Goal: Task Accomplishment & Management: Manage account settings

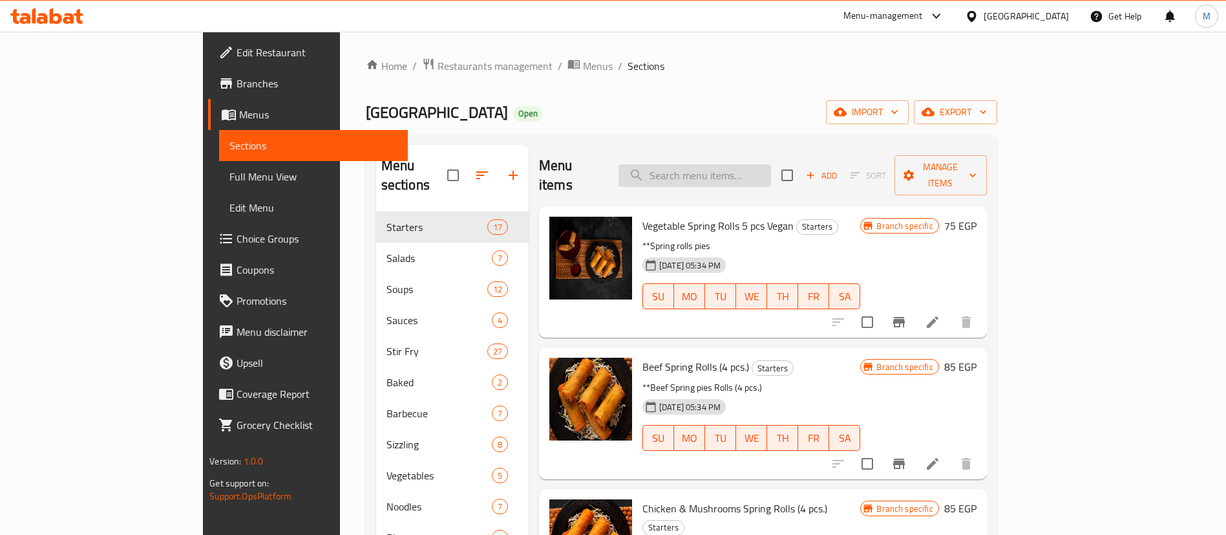
click at [733, 164] on input "search" at bounding box center [695, 175] width 153 height 23
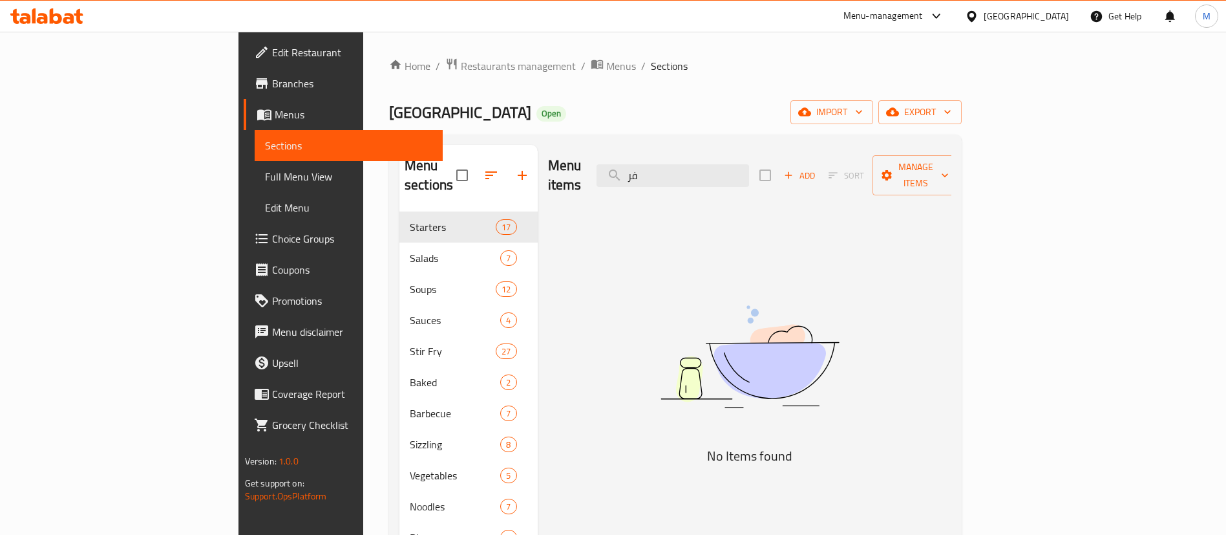
type input "ف"
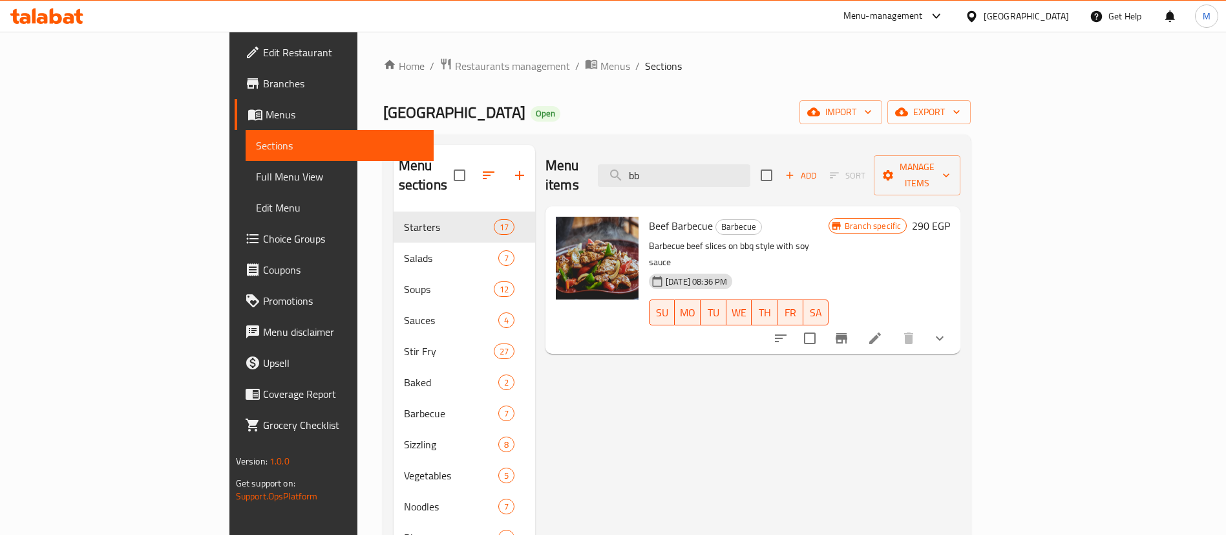
type input "b"
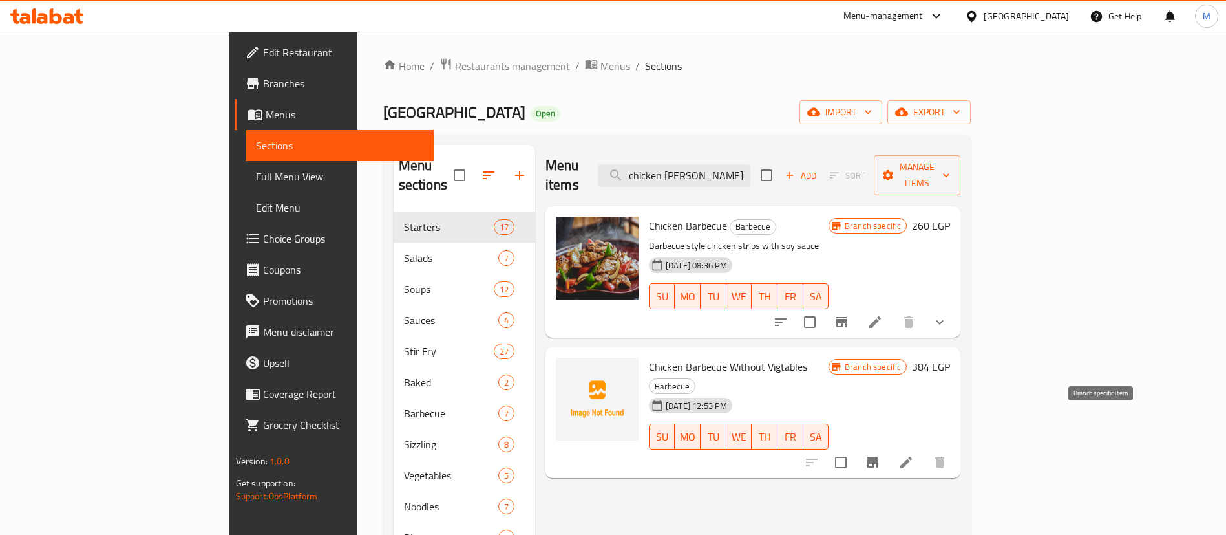
type input "chicken barb"
click at [880, 454] on icon "Branch-specific-item" at bounding box center [873, 462] width 16 height 16
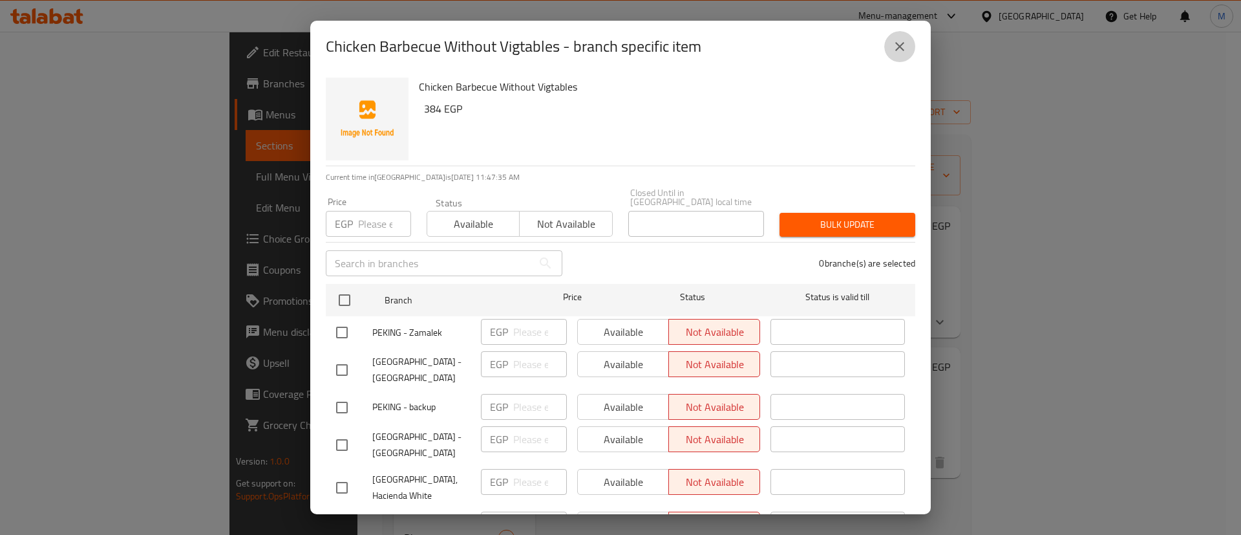
click at [900, 47] on icon "close" at bounding box center [899, 46] width 9 height 9
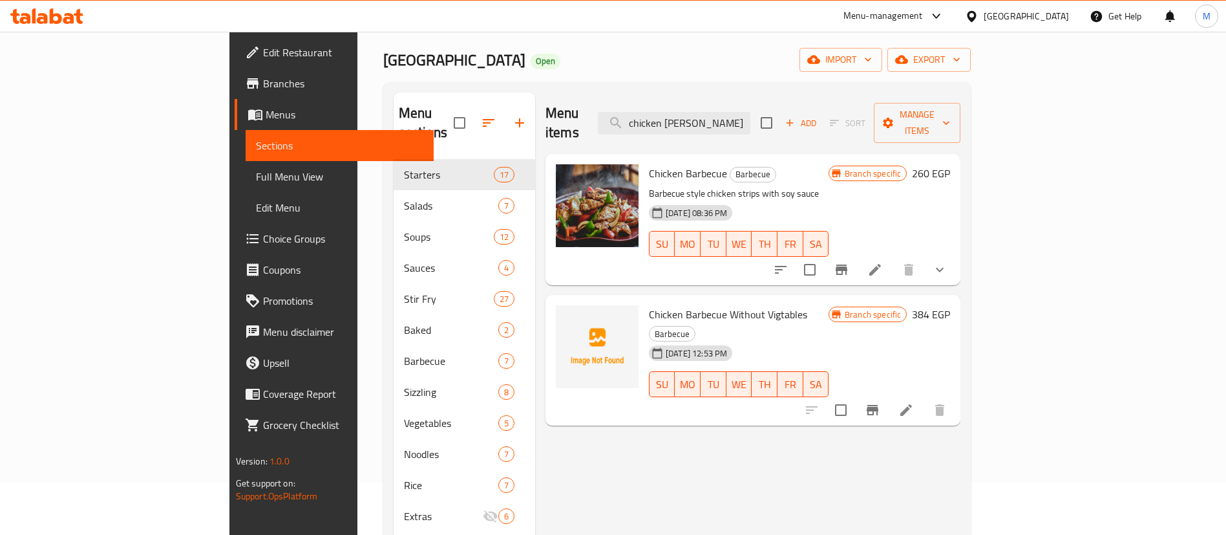
scroll to position [56, 0]
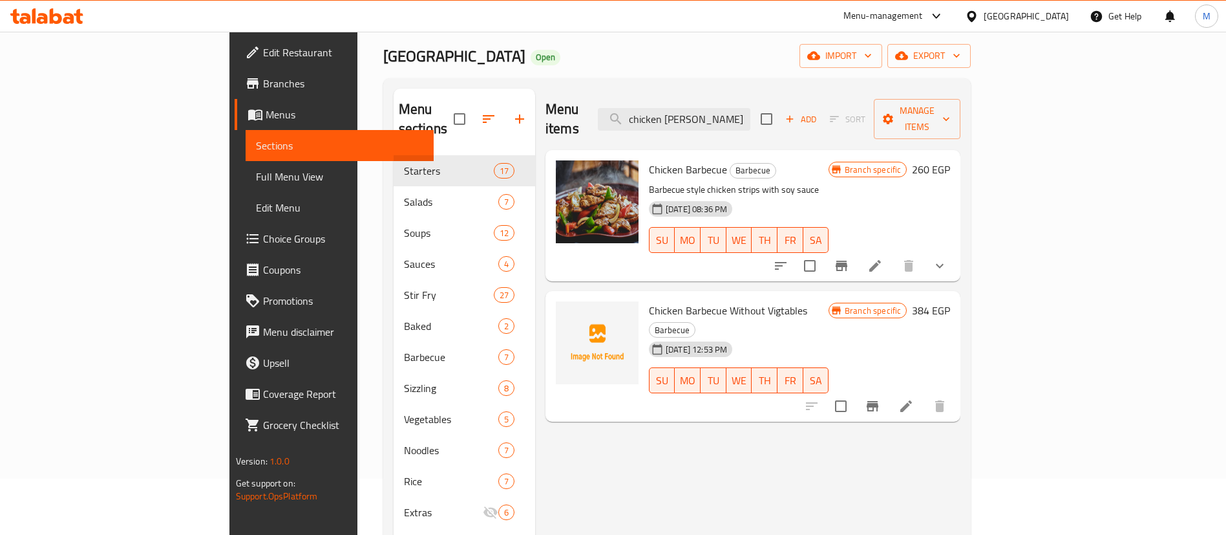
click at [955, 250] on button "show more" at bounding box center [939, 265] width 31 height 31
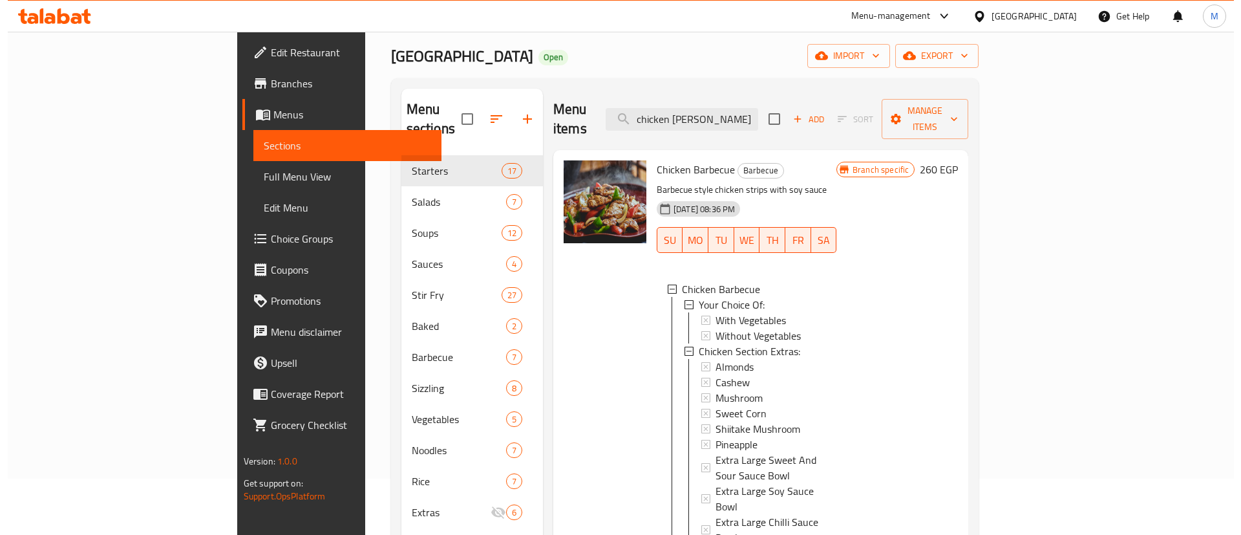
scroll to position [2, 0]
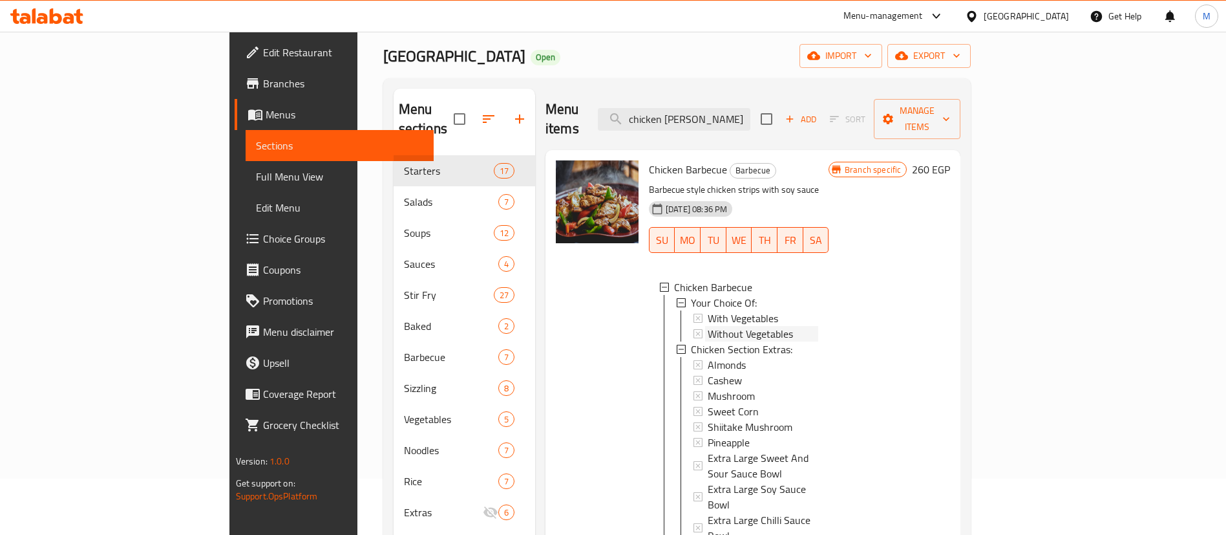
click at [818, 326] on div "Without Vegetables" at bounding box center [763, 334] width 111 height 16
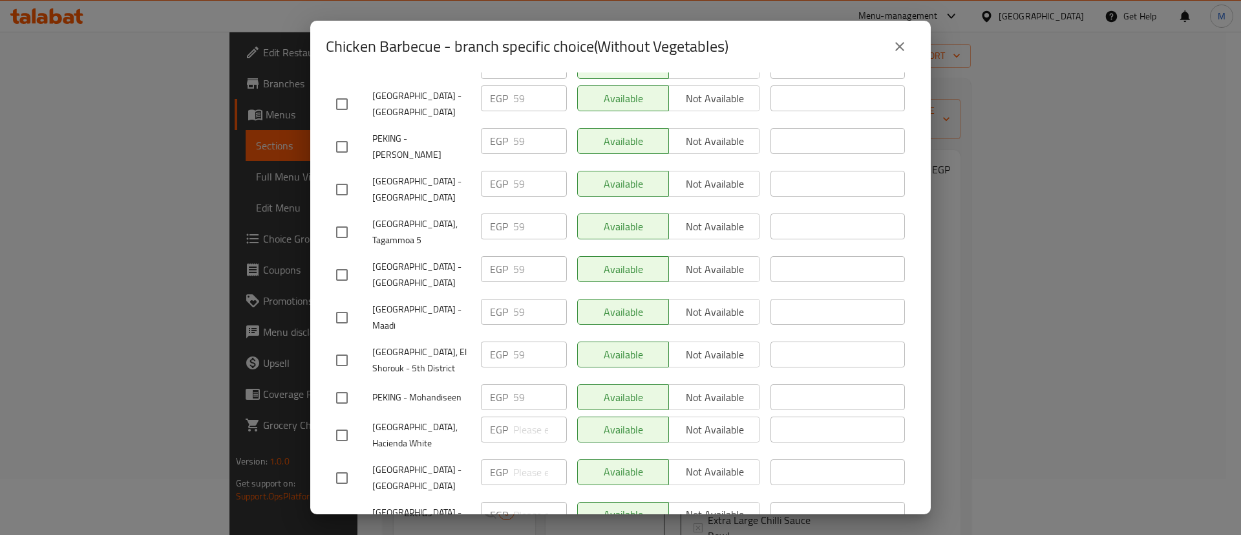
scroll to position [290, 0]
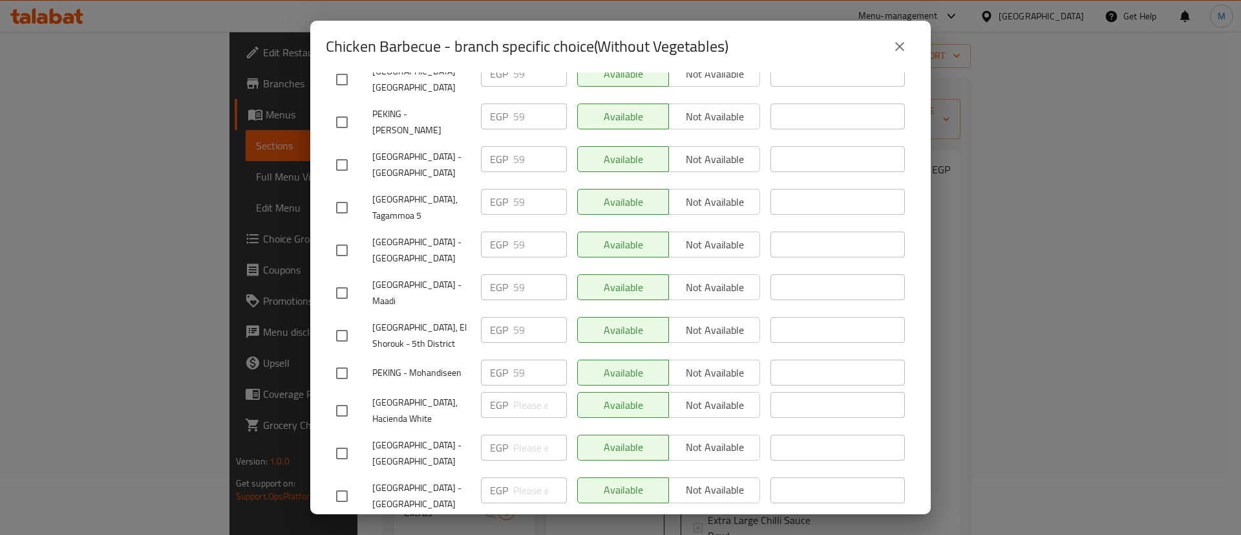
click at [348, 525] on input "checkbox" at bounding box center [341, 538] width 27 height 27
checkbox input "true"
click at [347, 482] on input "checkbox" at bounding box center [341, 495] width 27 height 27
checkbox input "true"
click at [343, 397] on input "checkbox" at bounding box center [341, 410] width 27 height 27
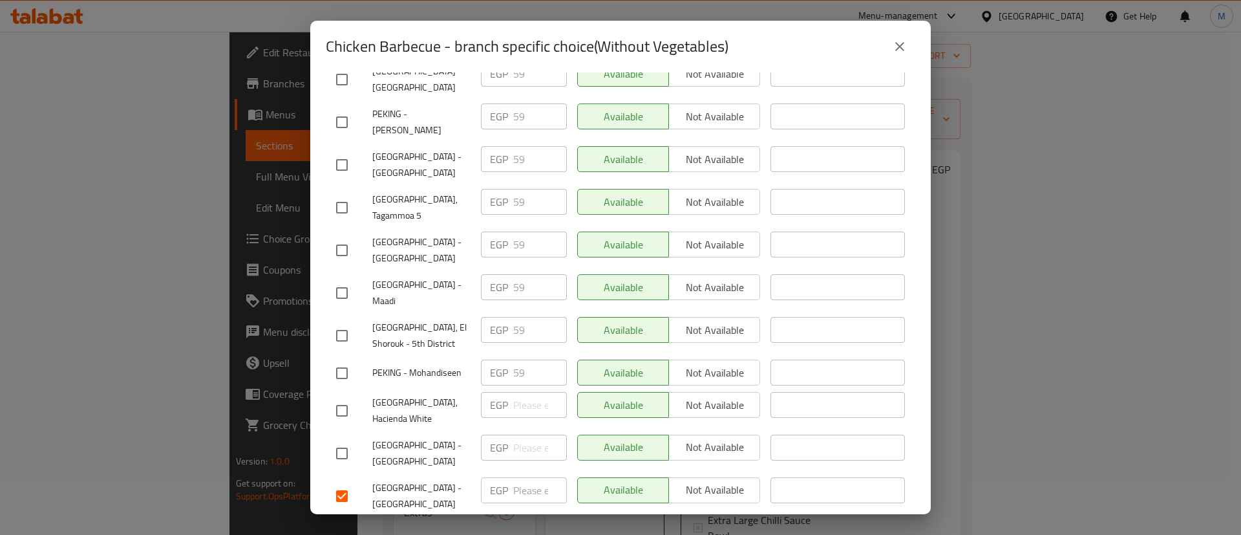
checkbox input "true"
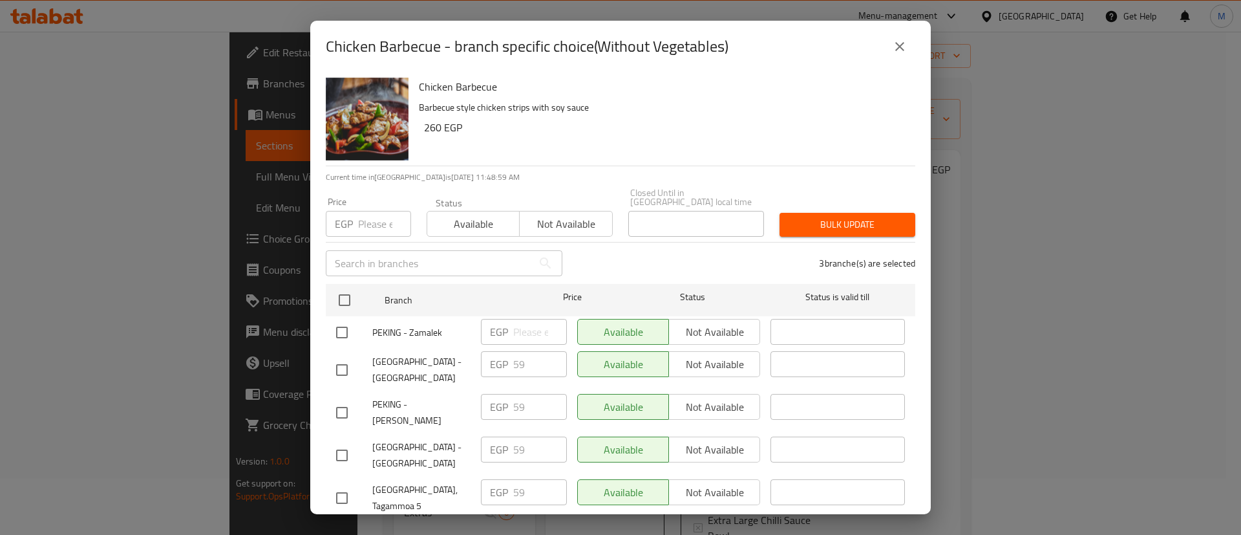
click at [357, 211] on div "EGP Price" at bounding box center [368, 224] width 85 height 26
type input "124"
click at [825, 217] on span "Bulk update" at bounding box center [847, 225] width 115 height 16
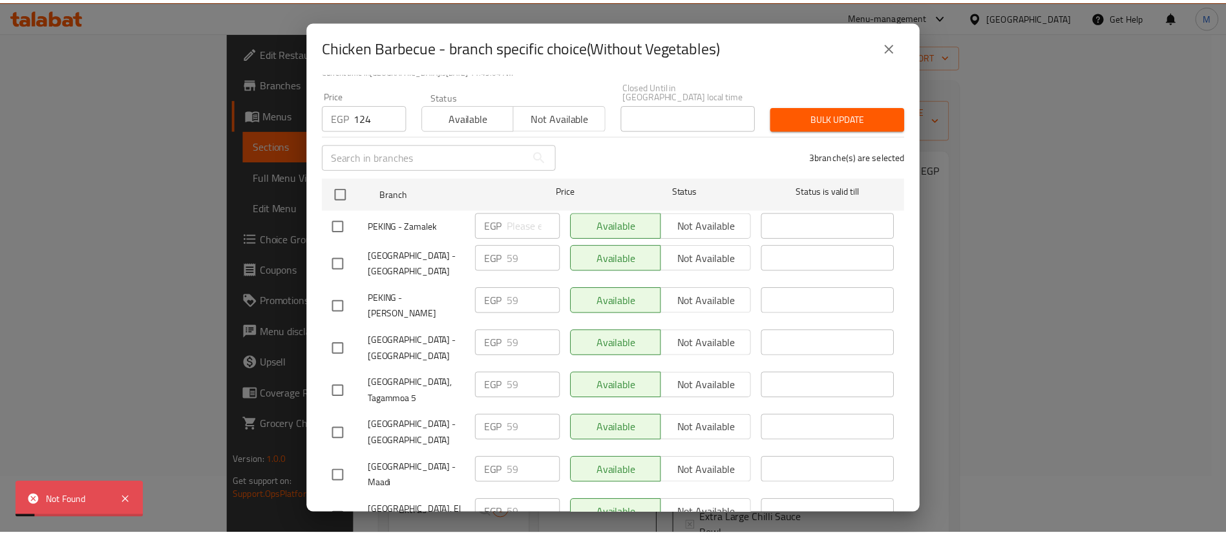
scroll to position [290, 0]
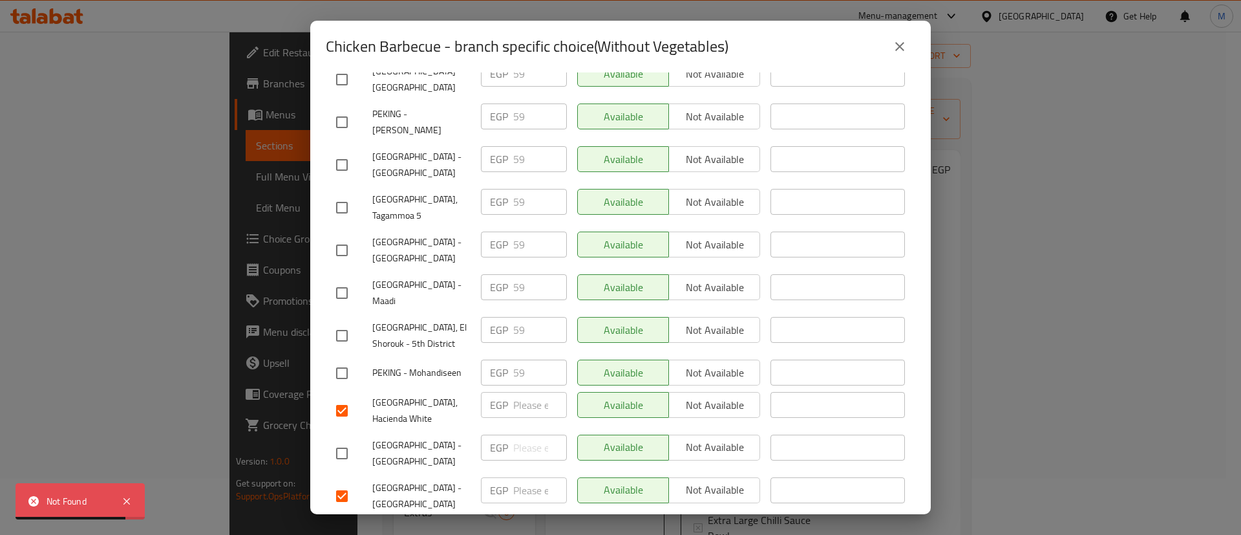
click at [907, 37] on button "close" at bounding box center [899, 46] width 31 height 31
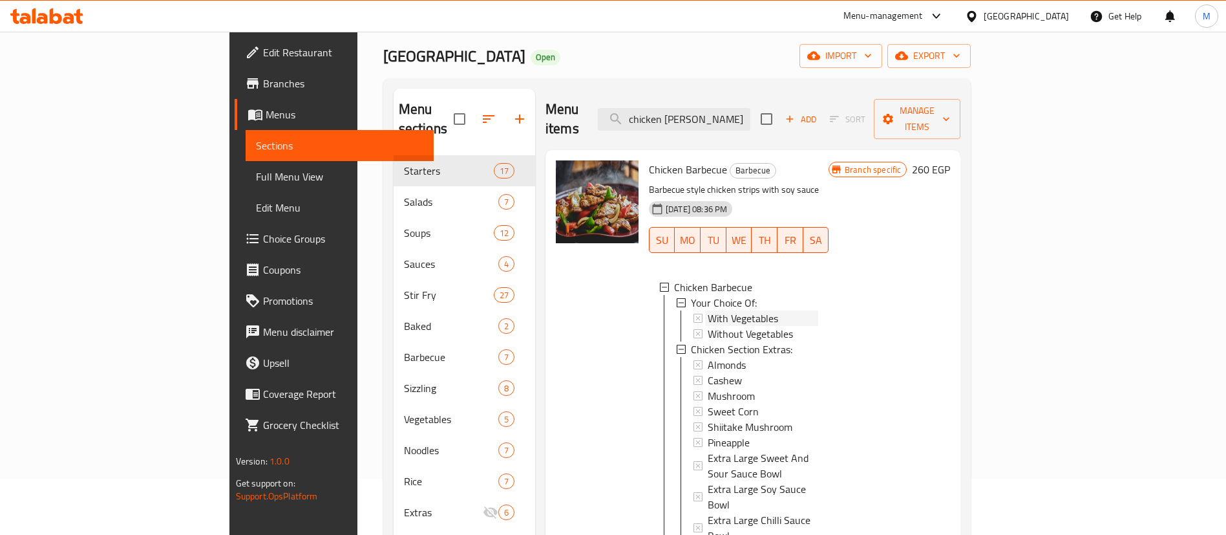
click at [753, 310] on div "With Vegetables" at bounding box center [763, 318] width 111 height 16
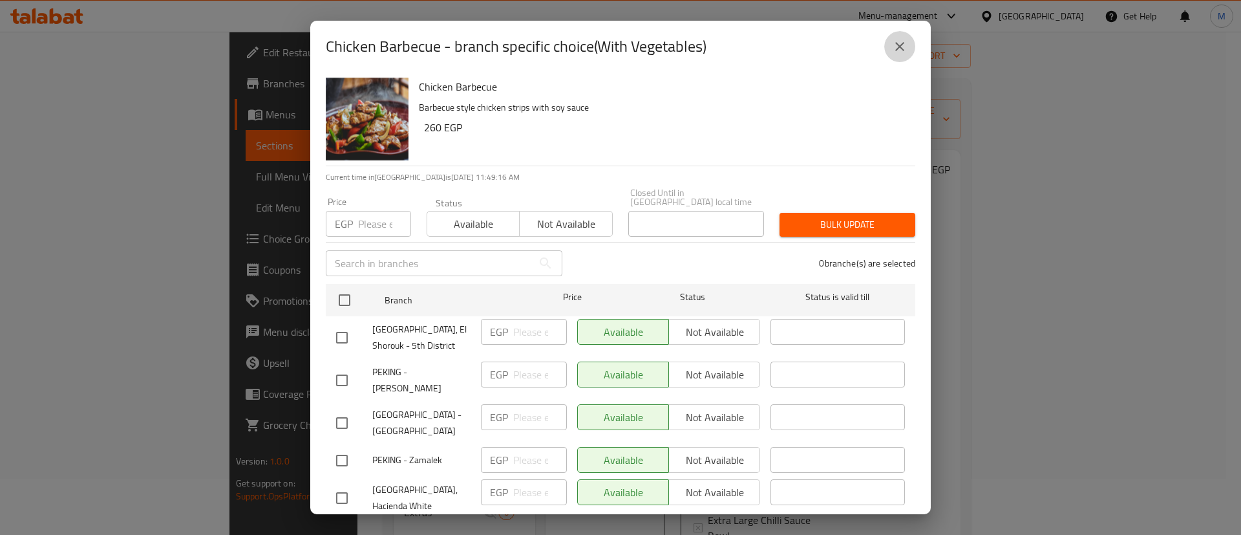
click at [899, 48] on icon "close" at bounding box center [900, 47] width 16 height 16
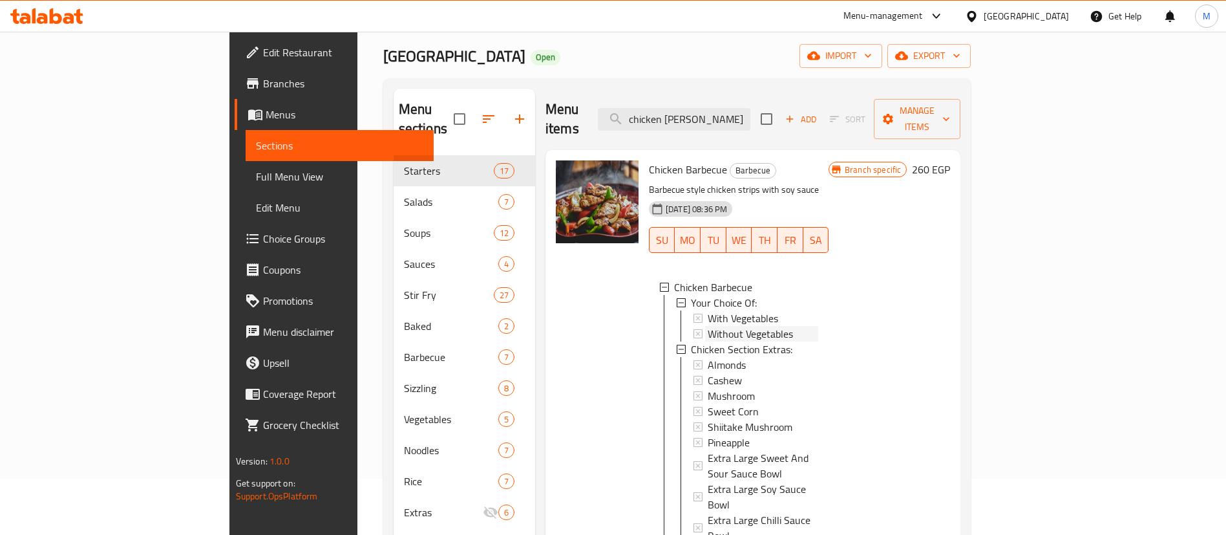
click at [708, 326] on span "Without Vegetables" at bounding box center [750, 334] width 85 height 16
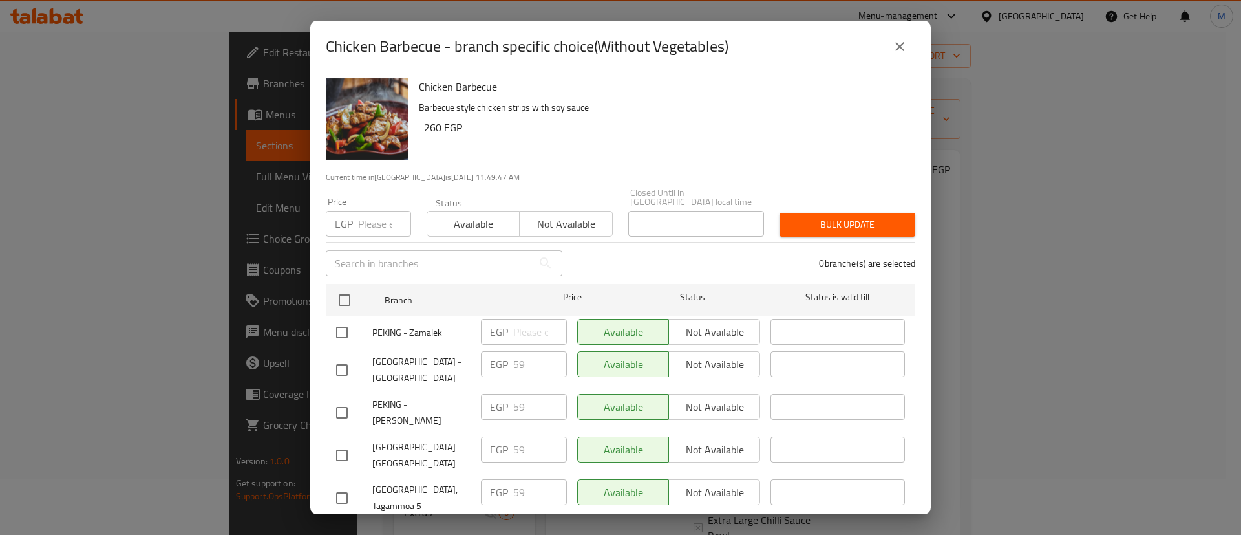
click at [899, 47] on icon "close" at bounding box center [899, 46] width 9 height 9
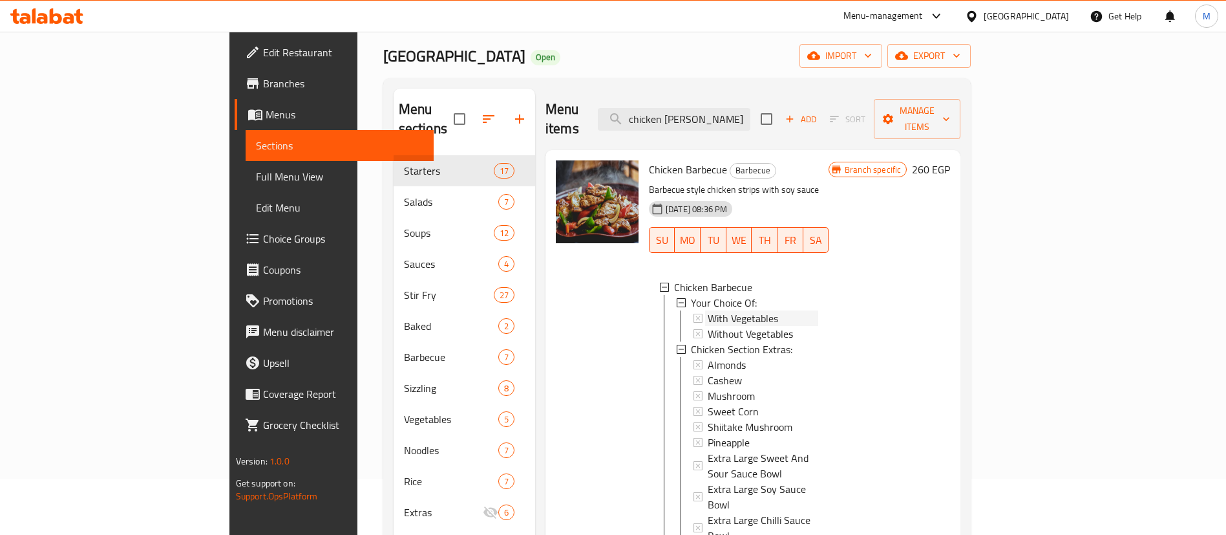
click at [708, 310] on span "With Vegetables" at bounding box center [743, 318] width 70 height 16
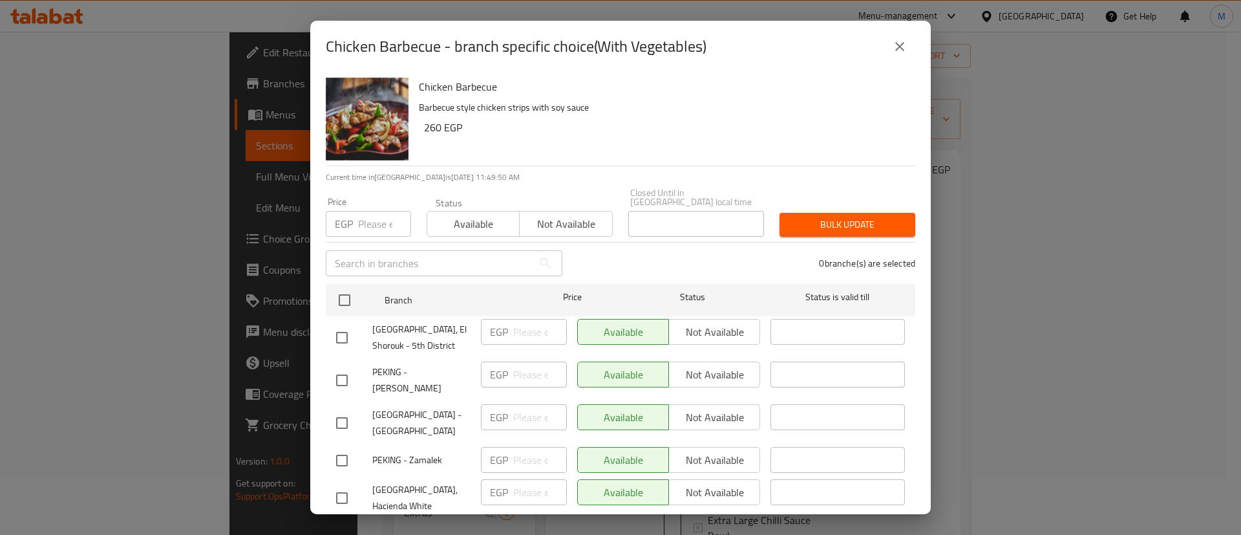
click at [372, 211] on input "number" at bounding box center [384, 224] width 53 height 26
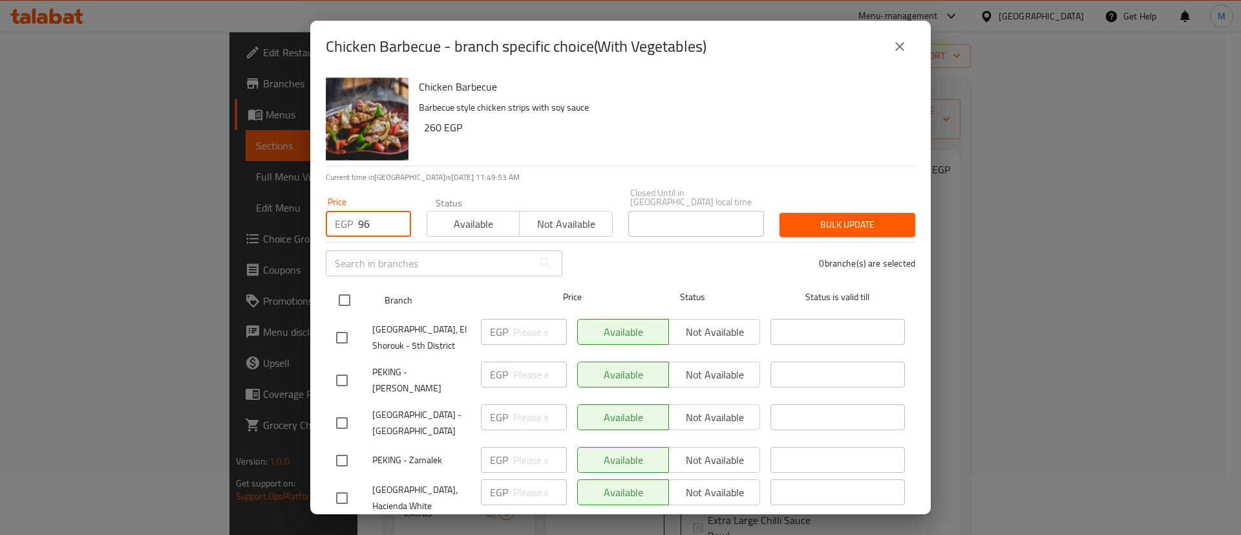
type input "96"
click at [346, 291] on input "checkbox" at bounding box center [344, 299] width 27 height 27
checkbox input "true"
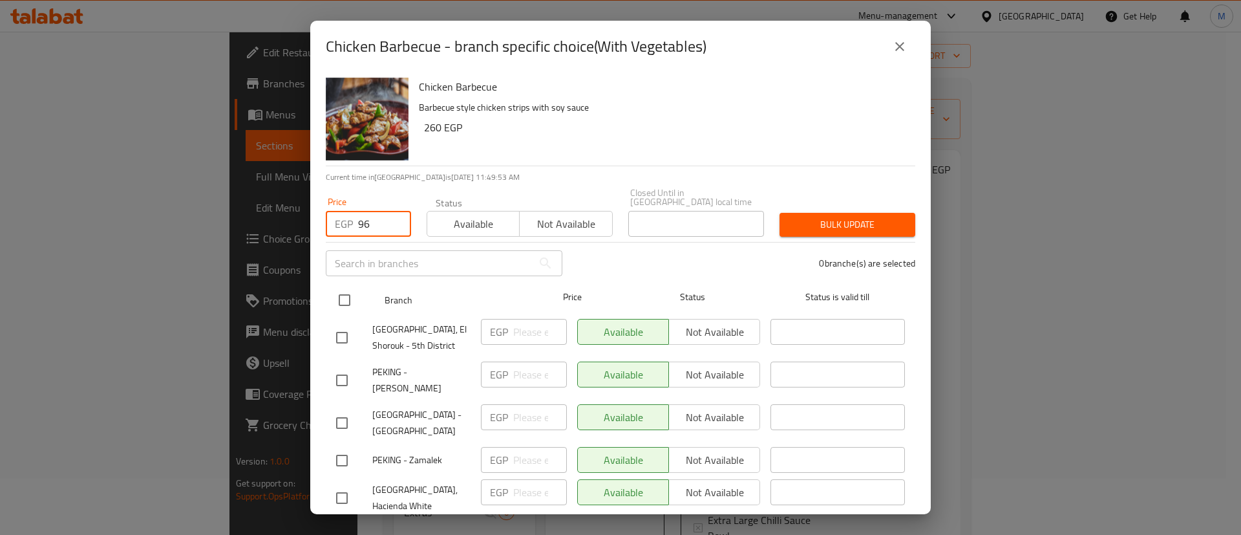
checkbox input "true"
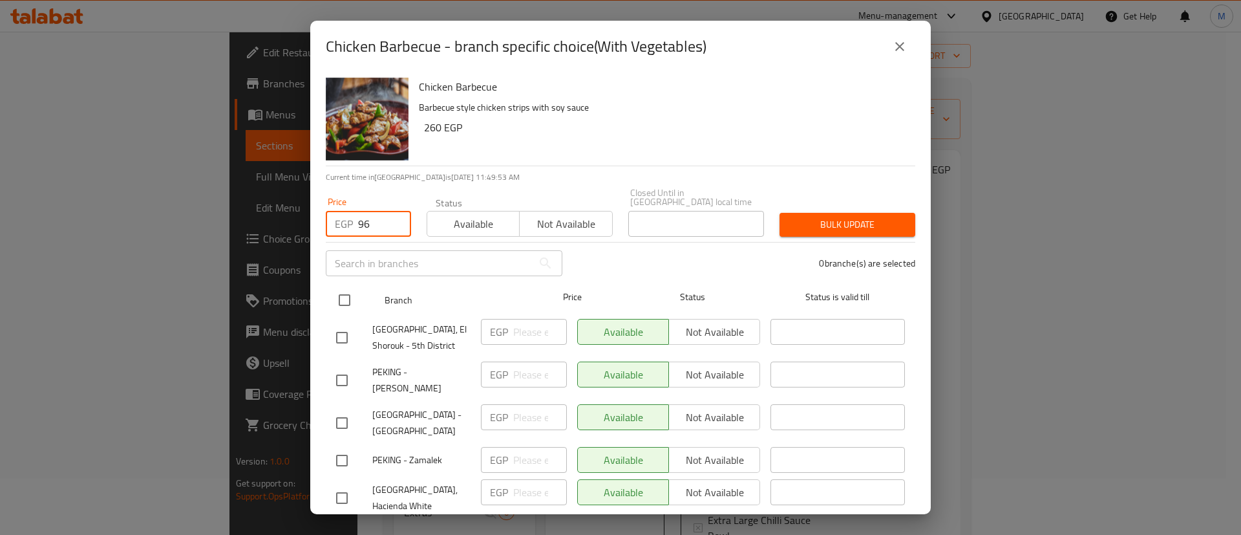
checkbox input "true"
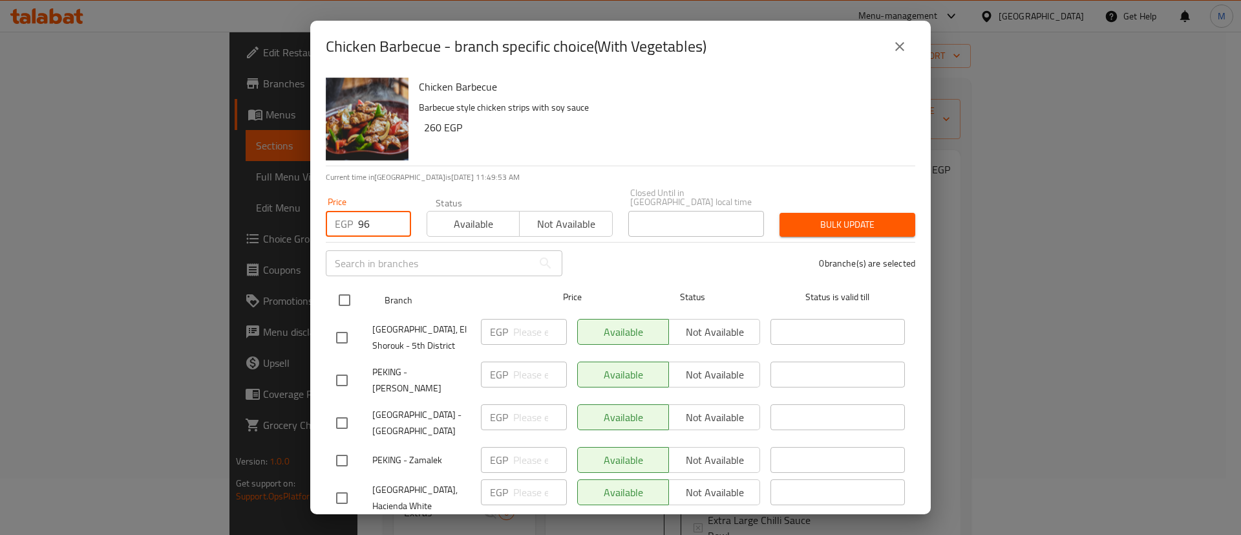
checkbox input "true"
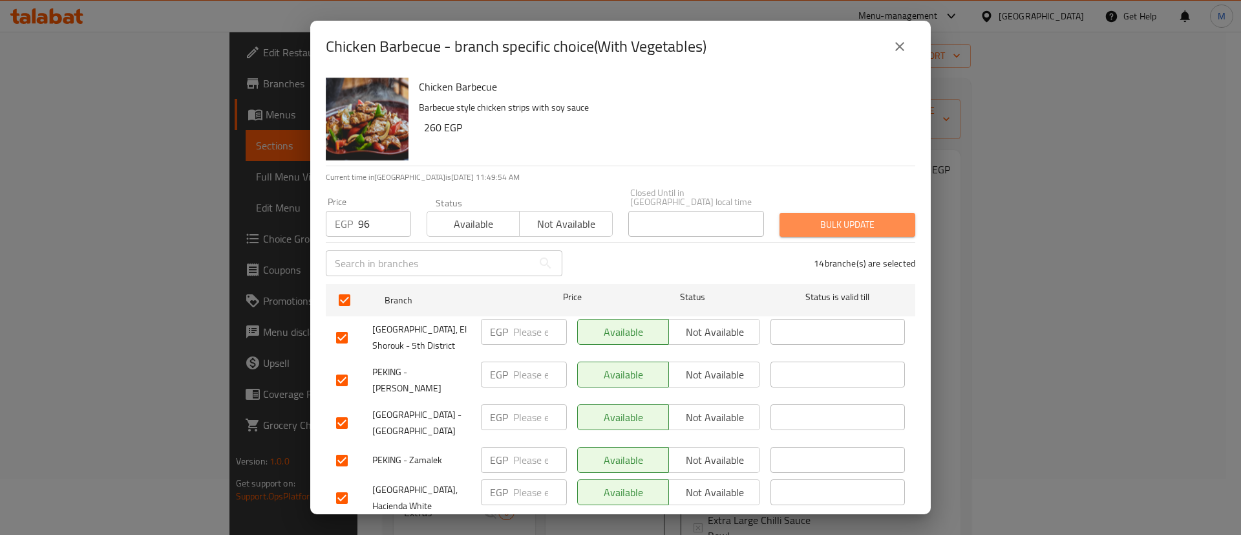
click at [836, 224] on button "Bulk update" at bounding box center [848, 225] width 136 height 24
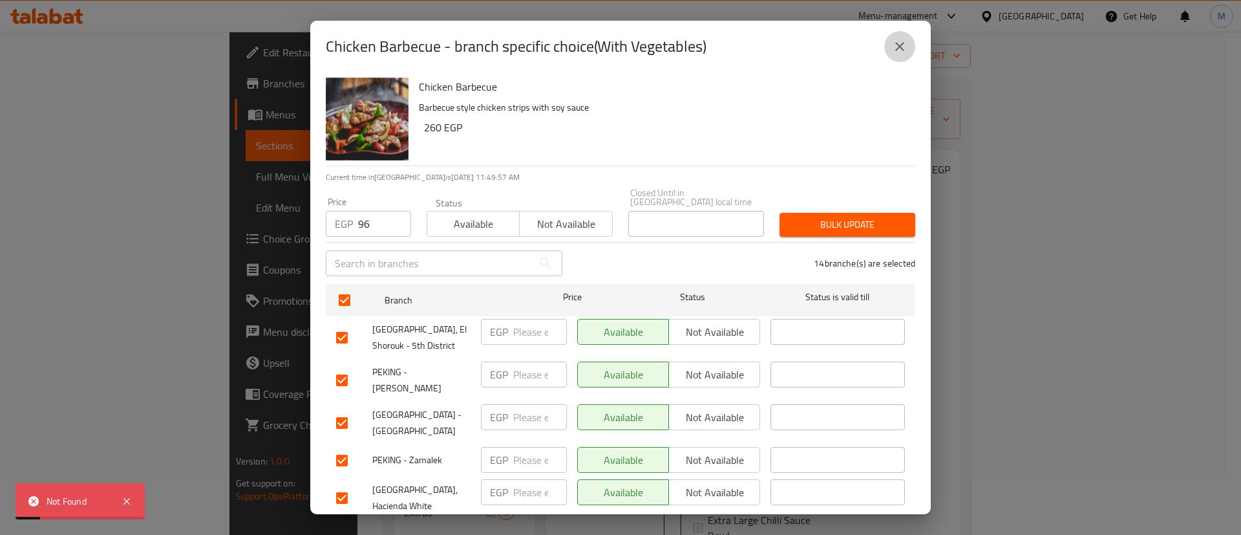
click at [898, 40] on icon "close" at bounding box center [900, 47] width 16 height 16
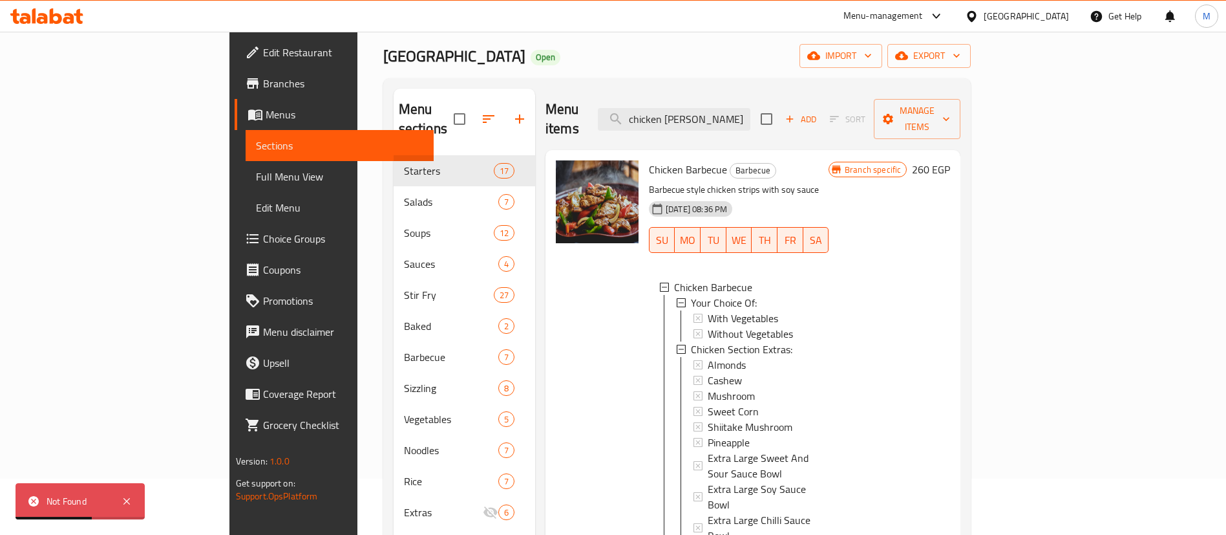
click at [950, 258] on div "Branch specific 260 EGP" at bounding box center [890, 412] width 122 height 504
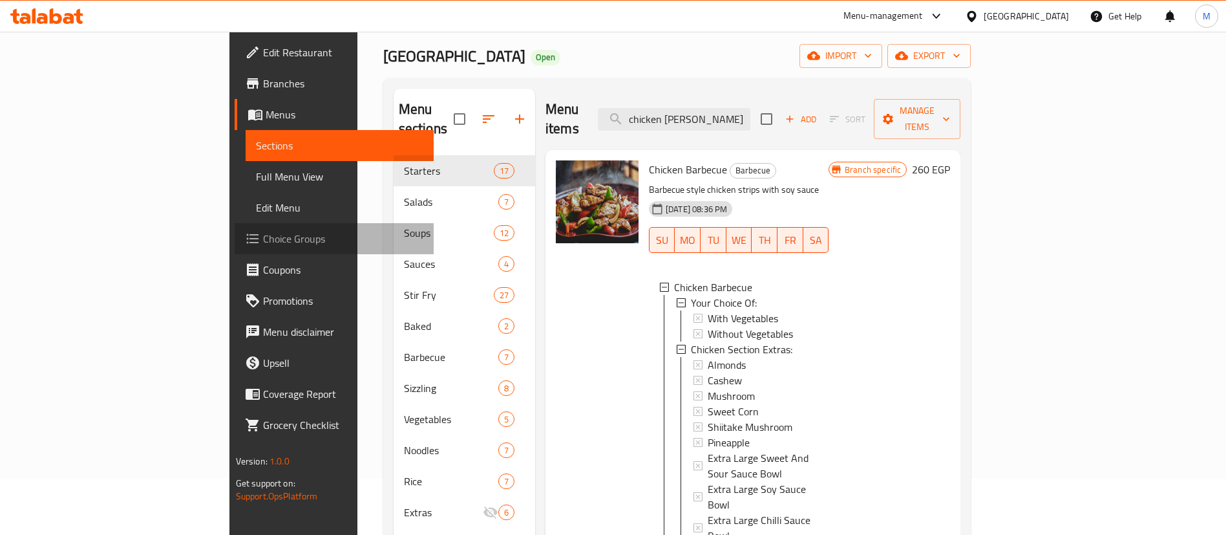
click at [263, 233] on span "Choice Groups" at bounding box center [343, 239] width 161 height 16
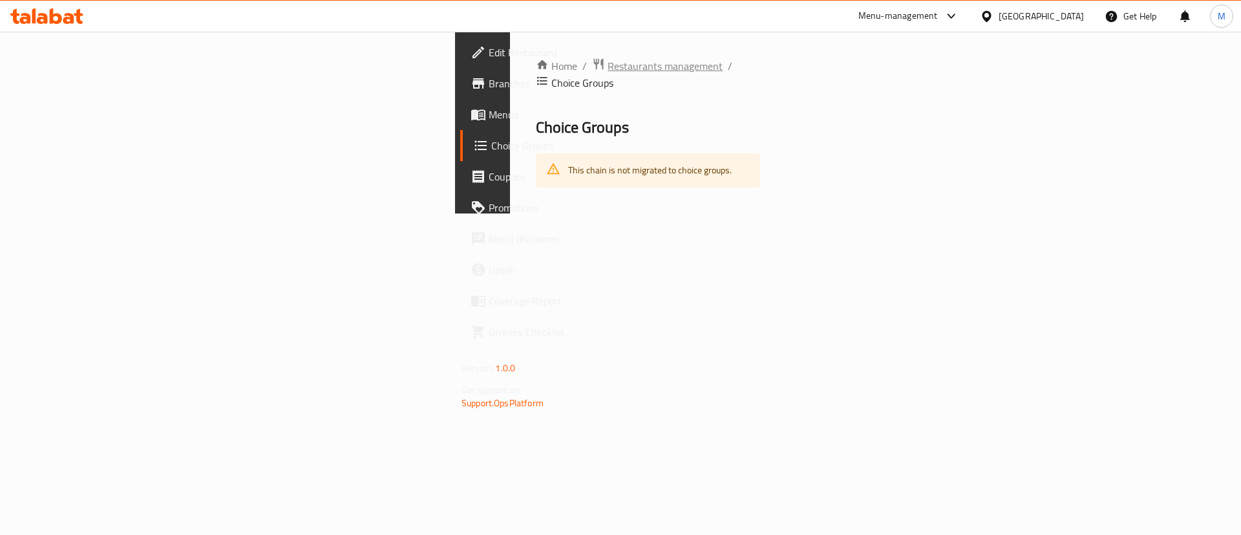
click at [608, 71] on span "Restaurants management" at bounding box center [665, 66] width 115 height 16
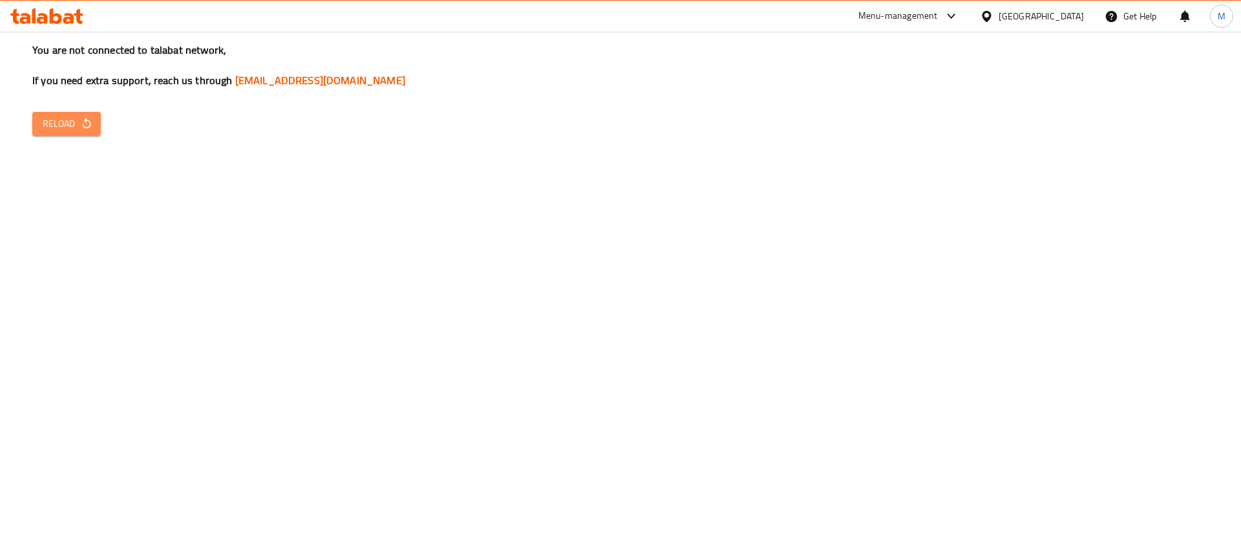
click at [33, 122] on button "Reload" at bounding box center [66, 124] width 69 height 24
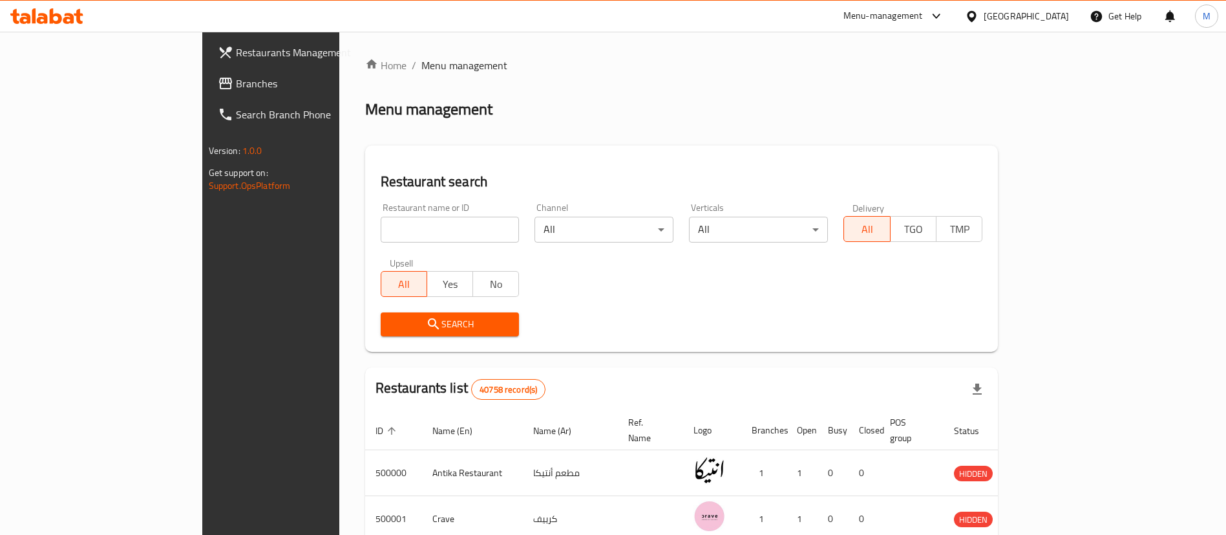
click at [418, 228] on input "search" at bounding box center [450, 230] width 139 height 26
type input "peking"
click button "Search" at bounding box center [450, 324] width 139 height 24
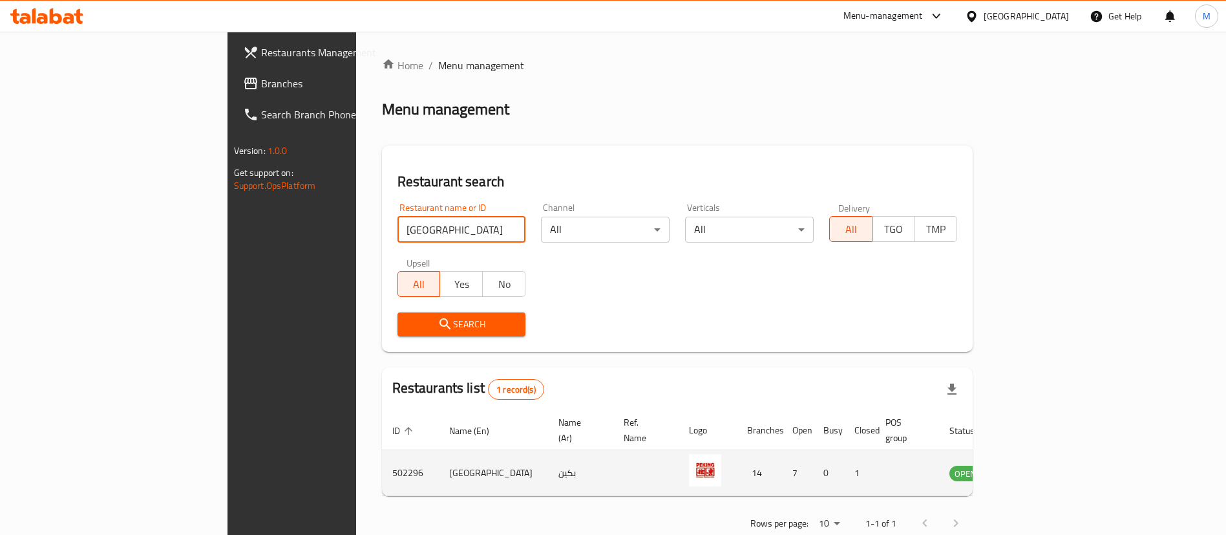
click at [382, 461] on td "502296" at bounding box center [410, 473] width 57 height 46
copy td "502296"
click at [1032, 468] on icon "enhanced table" at bounding box center [1025, 473] width 14 height 11
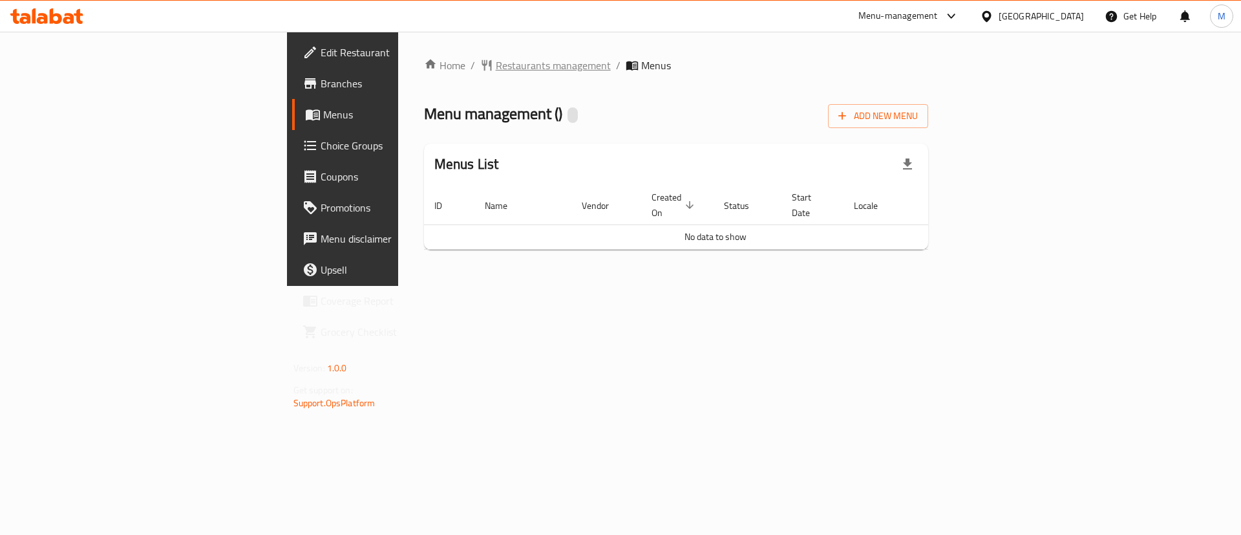
click at [496, 58] on span "Restaurants management" at bounding box center [553, 66] width 115 height 16
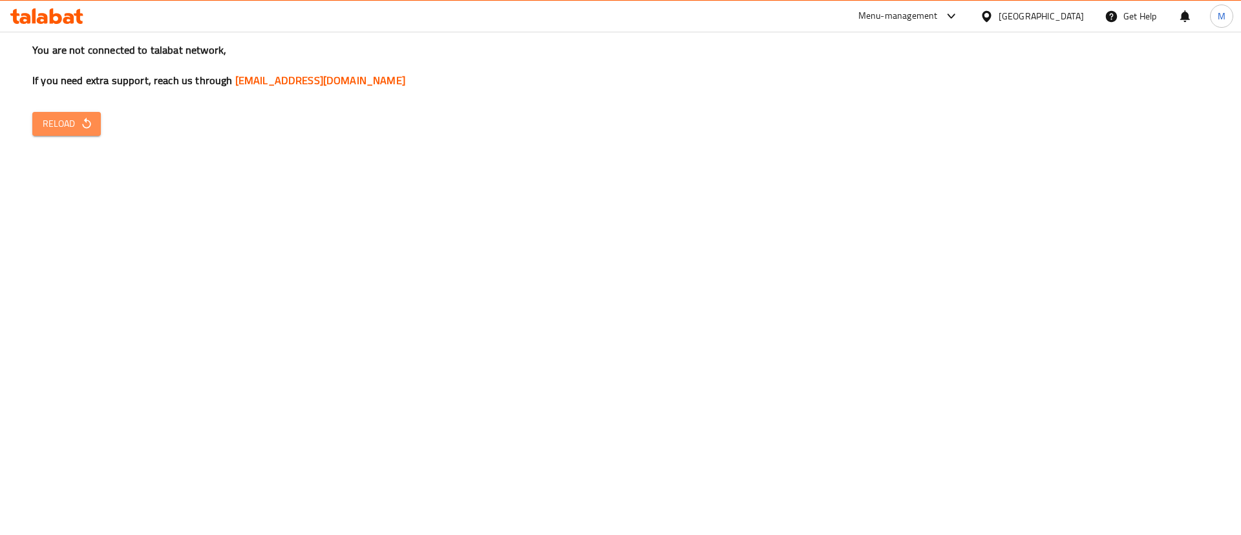
click at [82, 124] on icon "button" at bounding box center [86, 123] width 8 height 11
click at [96, 126] on button "Reload" at bounding box center [66, 124] width 69 height 24
click at [52, 127] on span "Reload" at bounding box center [67, 124] width 48 height 16
click at [99, 126] on button "Reload" at bounding box center [66, 124] width 69 height 24
click at [81, 121] on icon "button" at bounding box center [86, 123] width 13 height 13
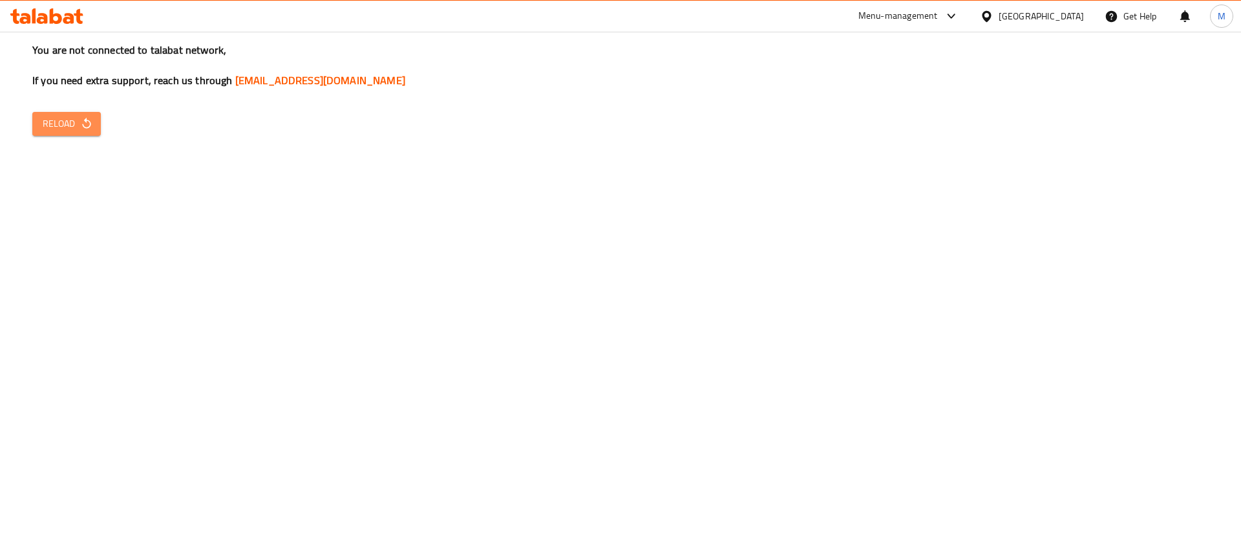
click at [86, 133] on button "Reload" at bounding box center [66, 124] width 69 height 24
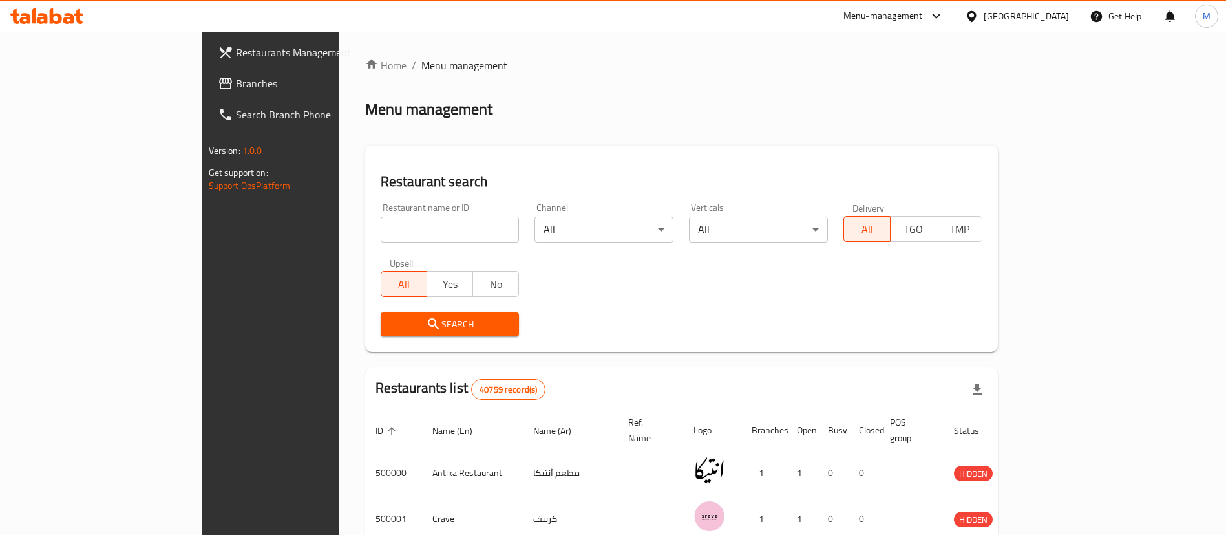
click at [399, 242] on input "search" at bounding box center [450, 230] width 139 height 26
type input "[GEOGRAPHIC_DATA]"
click button "Search" at bounding box center [450, 324] width 139 height 24
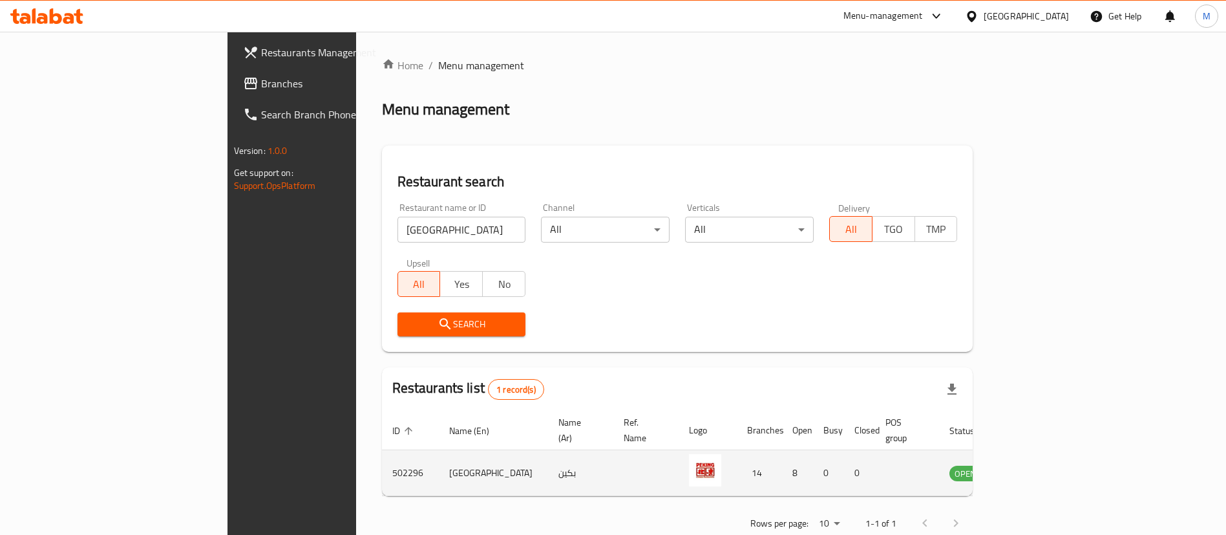
click at [1052, 467] on td "enhanced table" at bounding box center [1029, 473] width 45 height 46
click at [1052, 450] on td "enhanced table" at bounding box center [1029, 473] width 45 height 46
click at [1033, 465] on icon "enhanced table" at bounding box center [1025, 473] width 16 height 16
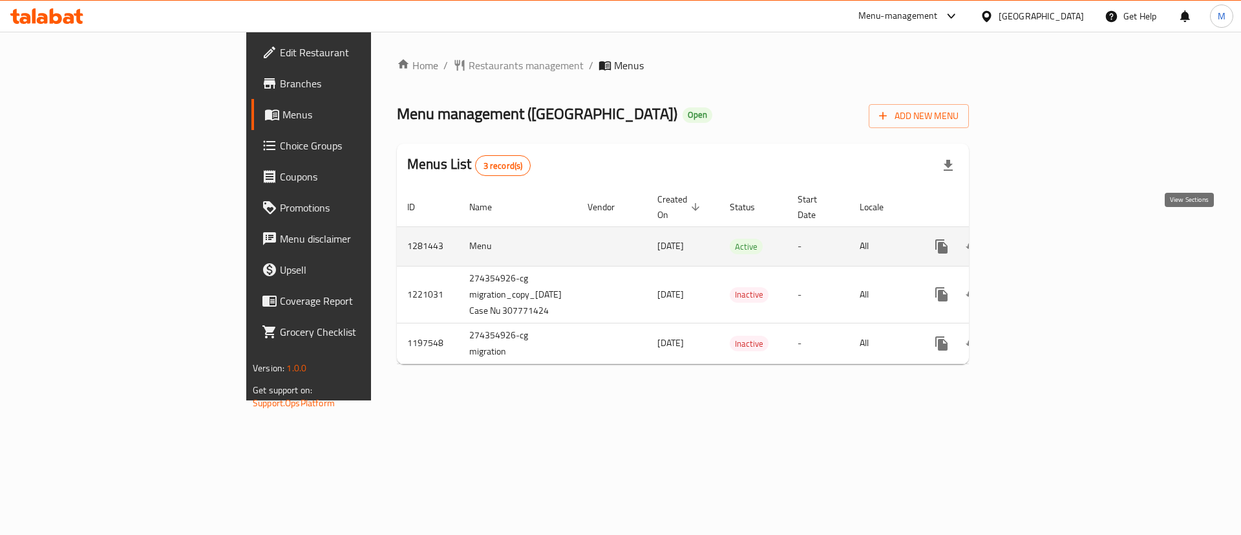
click at [1050, 238] on link "enhanced table" at bounding box center [1034, 246] width 31 height 31
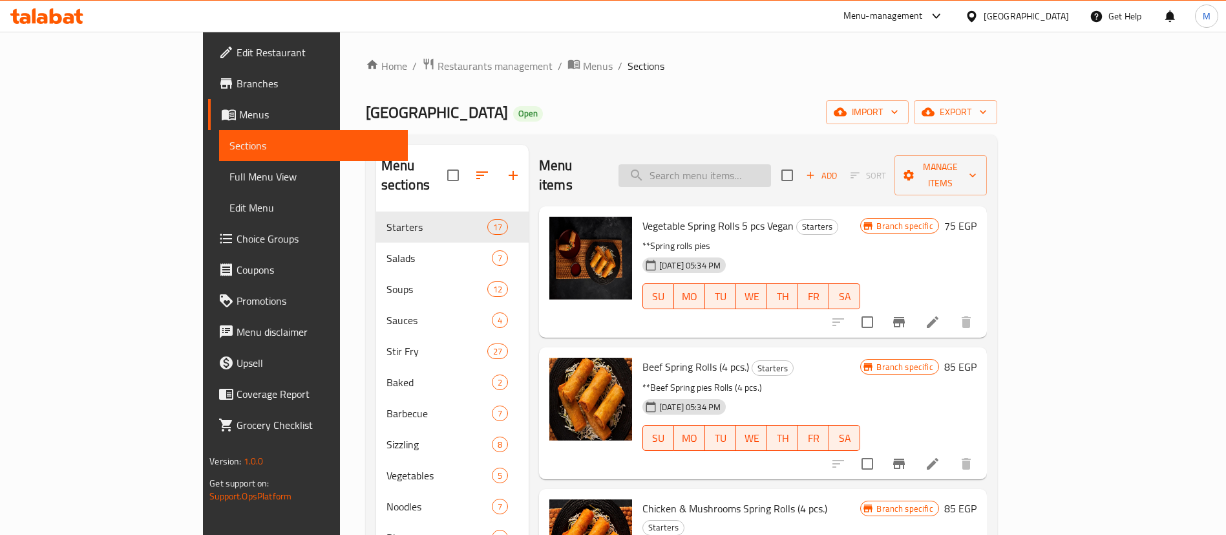
click at [771, 168] on input "search" at bounding box center [695, 175] width 153 height 23
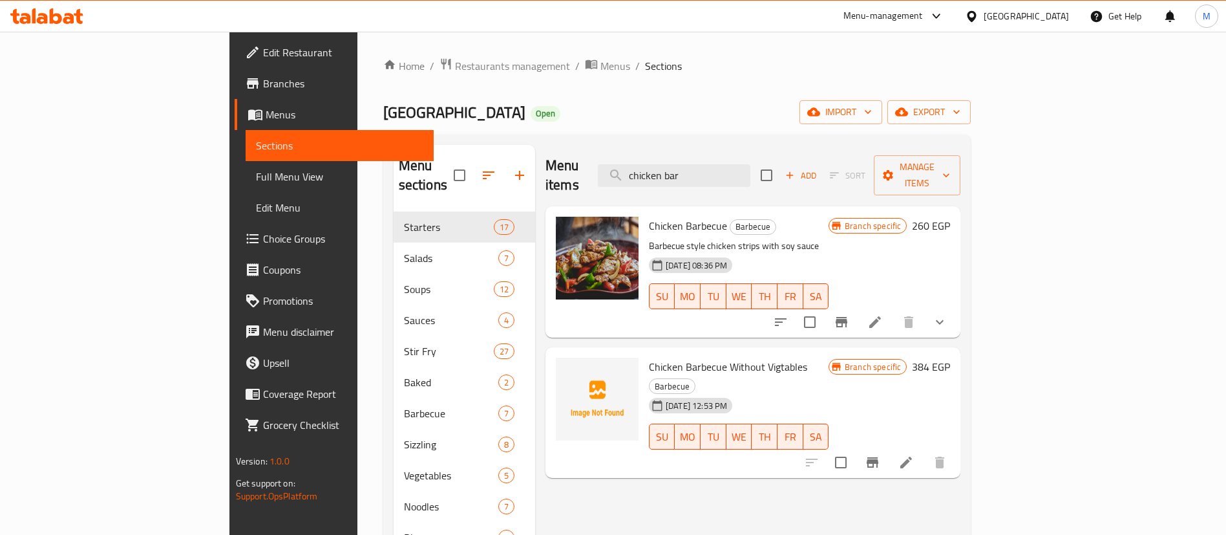
type input "chicken bar"
